Goal: Download file/media

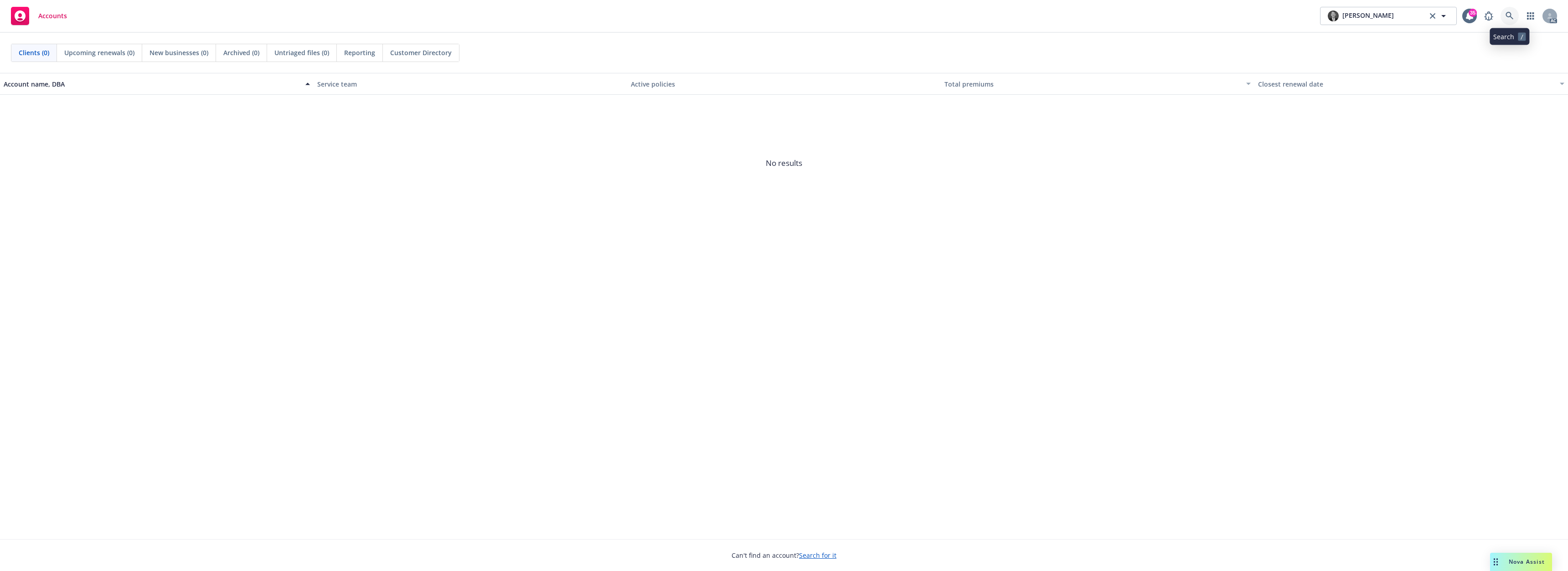
click at [1504, 12] on link at bounding box center [1509, 16] width 18 height 18
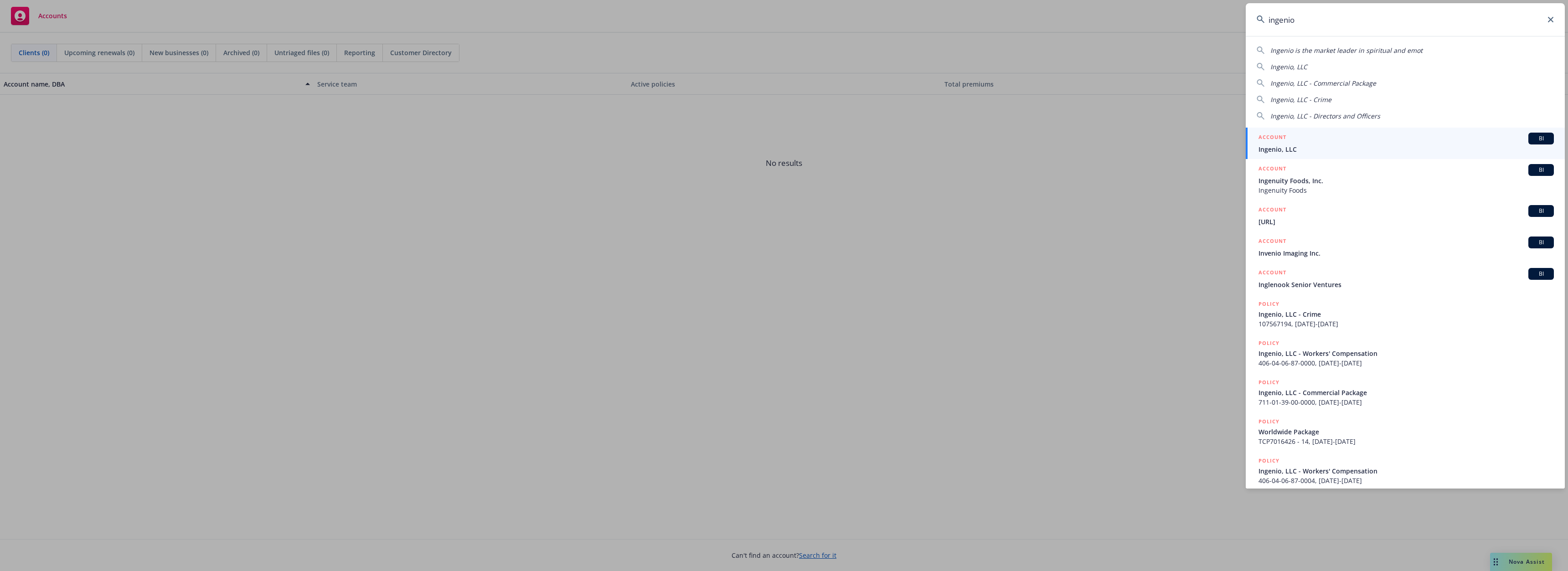
type input "ingenio"
click at [1299, 141] on div "ACCOUNT BI" at bounding box center [1406, 139] width 295 height 12
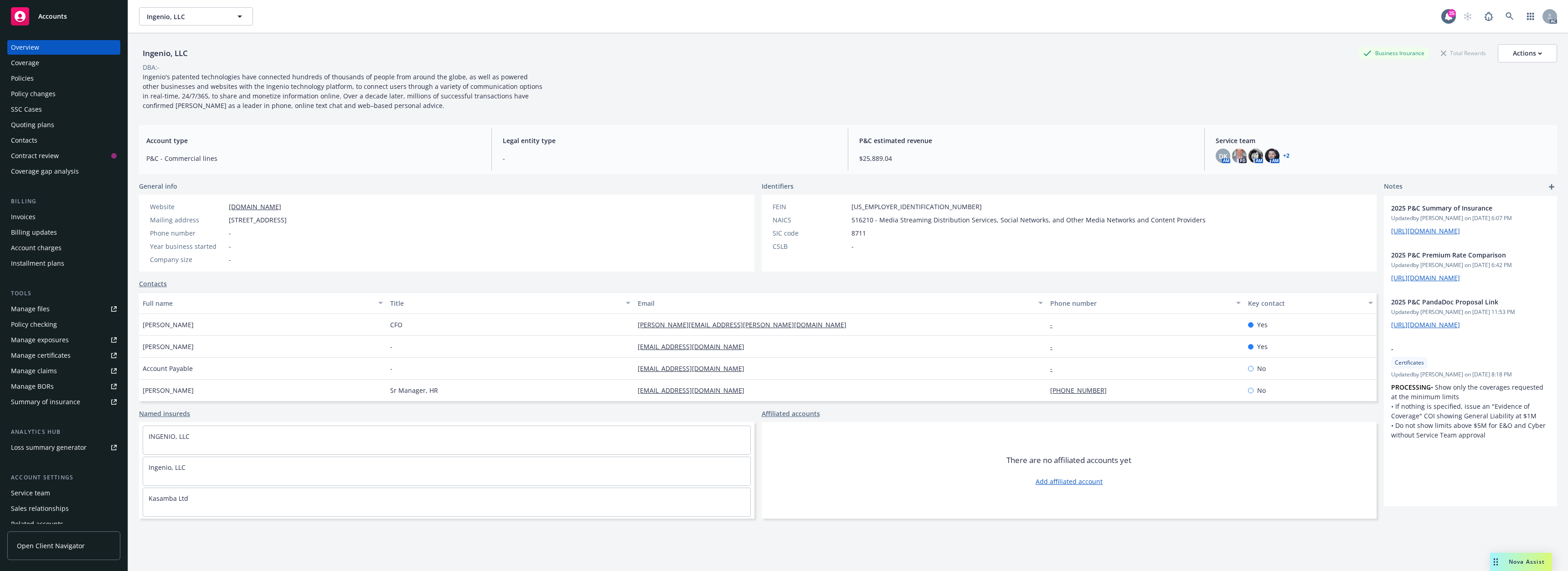
click at [28, 75] on div "Policies" at bounding box center [22, 78] width 23 height 15
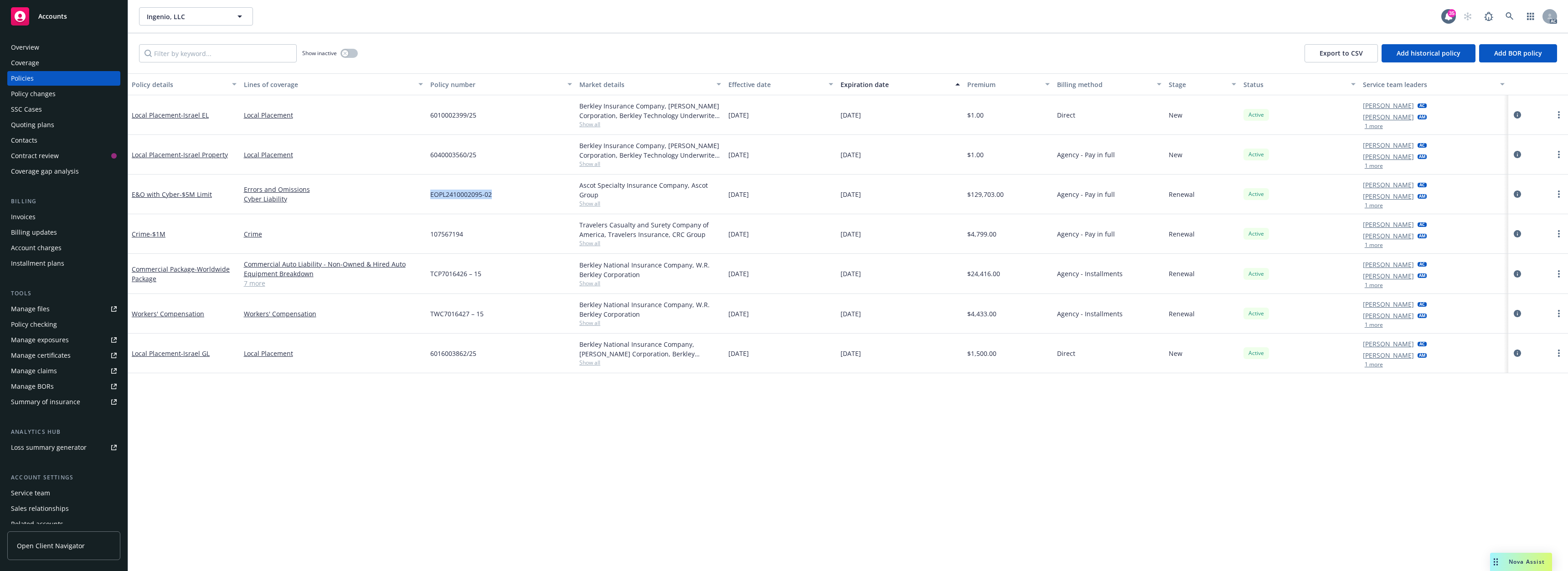
drag, startPoint x: 427, startPoint y: 198, endPoint x: 510, endPoint y: 200, distance: 83.0
click at [510, 200] on div "EOPL2410002095-02" at bounding box center [501, 195] width 149 height 40
copy span "EOPL2410002095-02"
click at [175, 195] on link "E&O with Cyber - $5M Limit" at bounding box center [172, 194] width 80 height 8
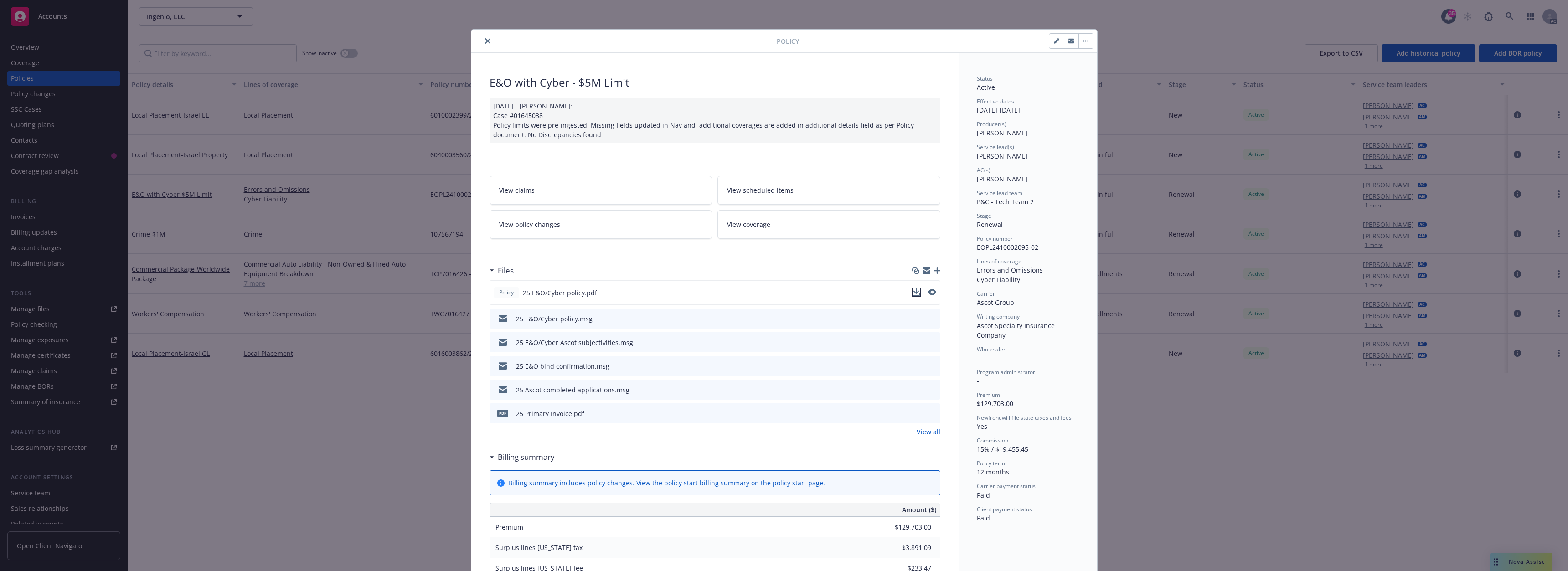
click at [913, 290] on icon "download file" at bounding box center [915, 291] width 6 height 6
click at [487, 39] on button "close" at bounding box center [487, 40] width 11 height 11
